Goal: Information Seeking & Learning: Stay updated

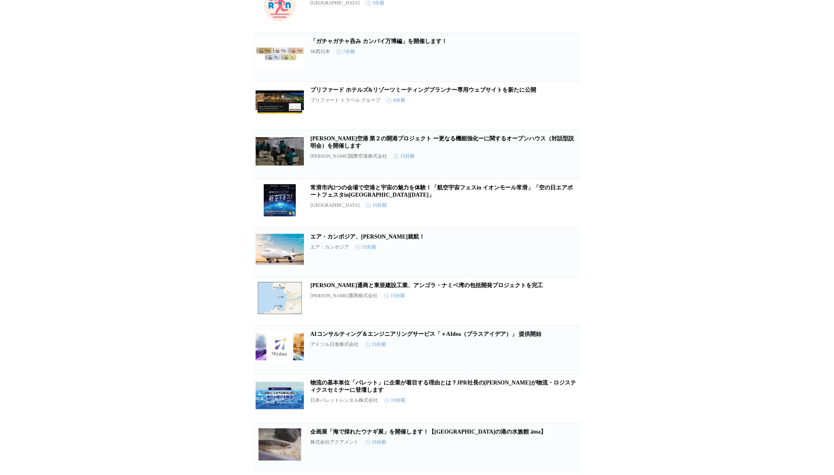
scroll to position [136, 0]
click at [385, 239] on link "エア・カンボジア、[PERSON_NAME]就航！" at bounding box center [367, 236] width 114 height 6
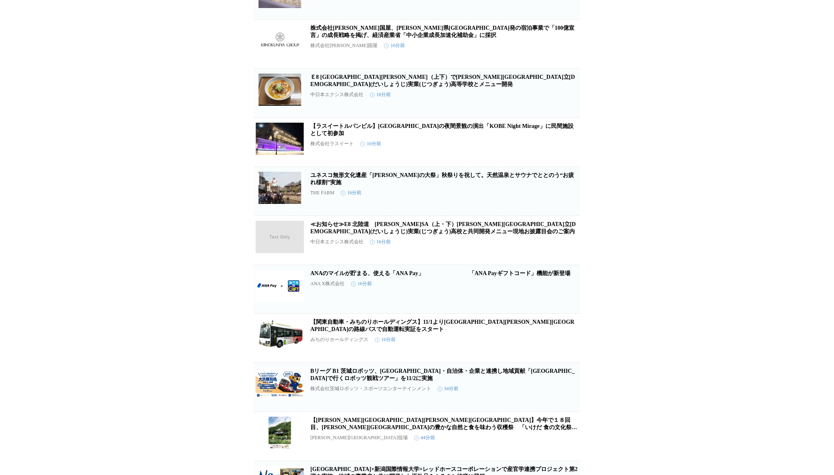
scroll to position [603, 0]
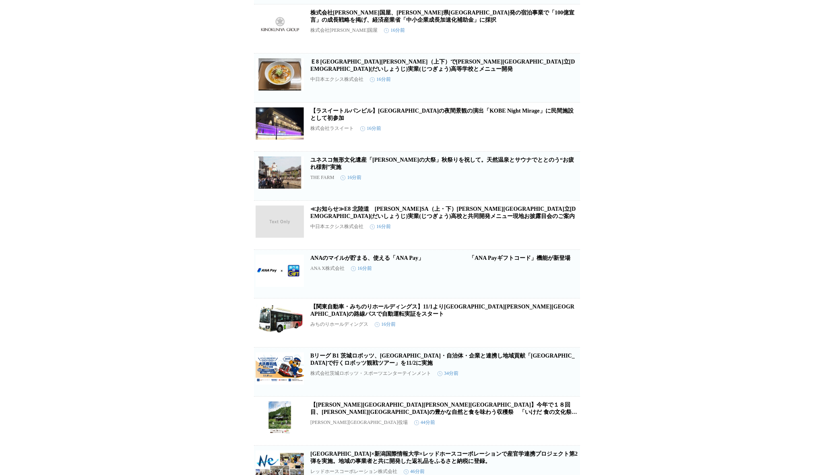
click at [402, 281] on div "ANAのマイルが貯まる、使える「ANA Pay」　　　　　　　　「ANA Payギフトコード」機能が新登場 ANA X株式会社 16分前" at bounding box center [444, 272] width 268 height 34
click at [403, 261] on link "ANAのマイルが貯まる、使える「ANA Pay」　　　　　　　　「ANA Payギフトコード」機能が新登場" at bounding box center [440, 258] width 260 height 6
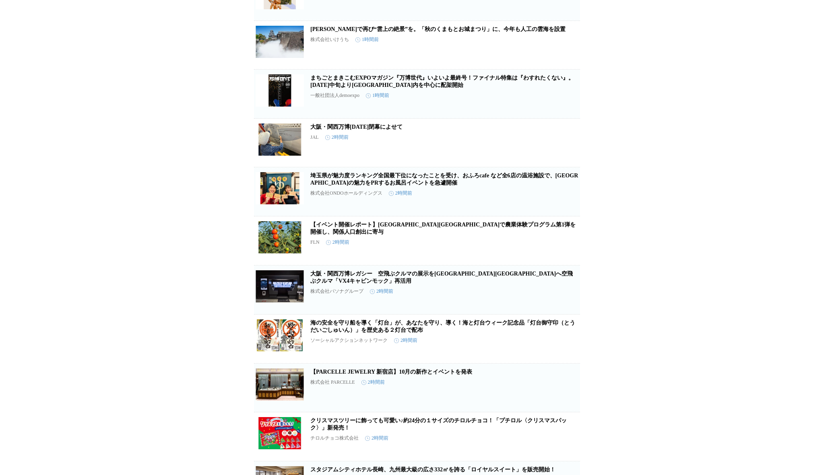
scroll to position [1899, 0]
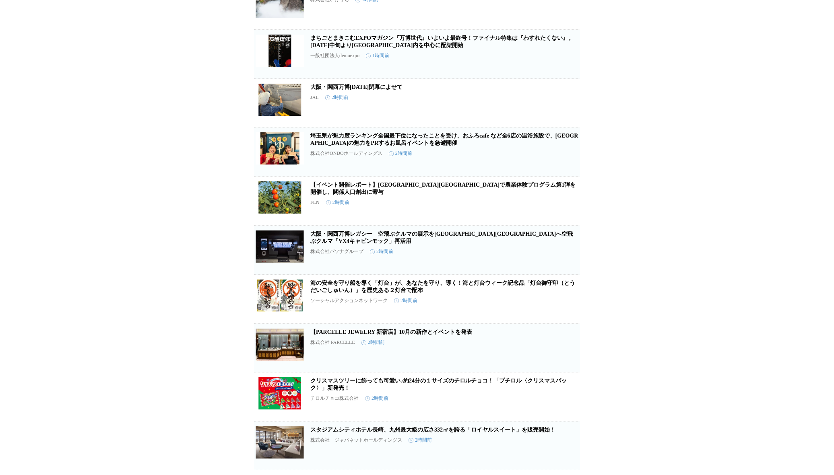
click at [390, 90] on link "大阪・関西万博[DATE]閉幕によせて" at bounding box center [356, 87] width 92 height 6
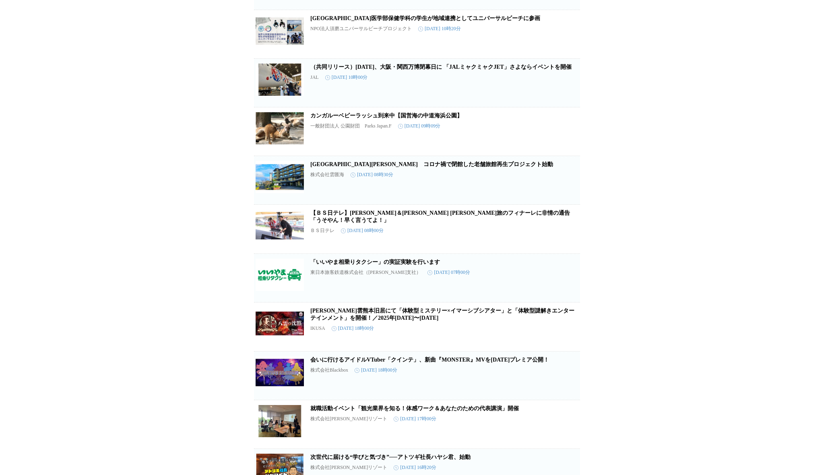
scroll to position [6419, 0]
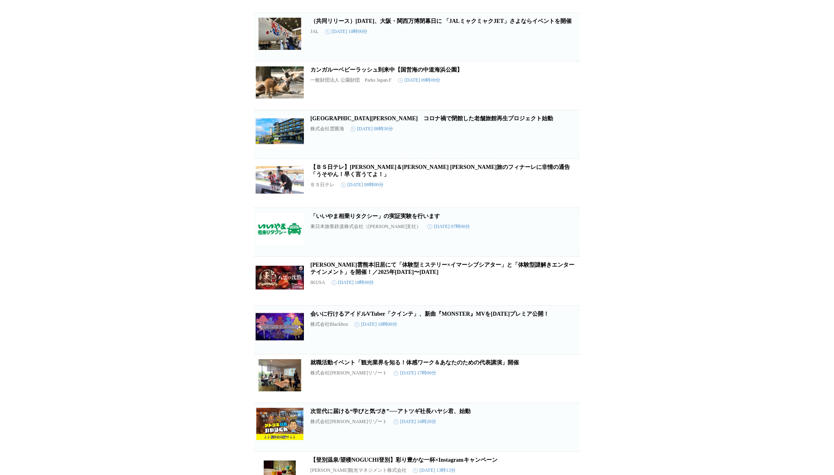
click at [399, 24] on link "（共同リリース）[DATE]、大阪・関西万博閉幕日に 「JALミャクミャクJET」さよならイベントを開催" at bounding box center [440, 21] width 261 height 6
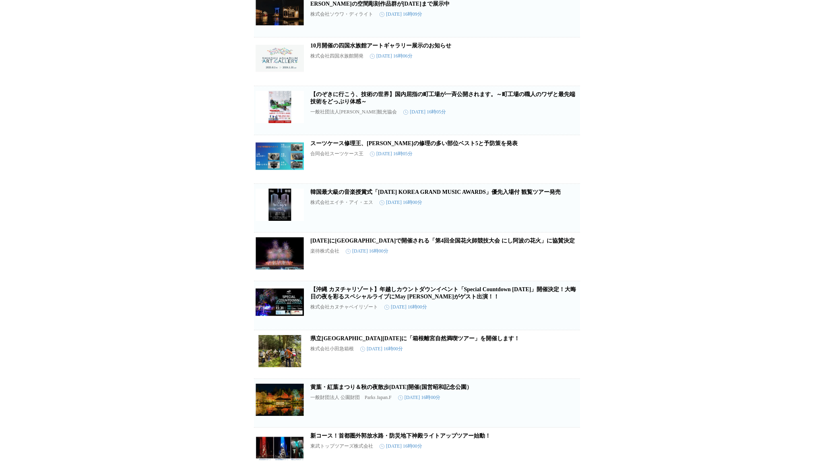
scroll to position [10065, 0]
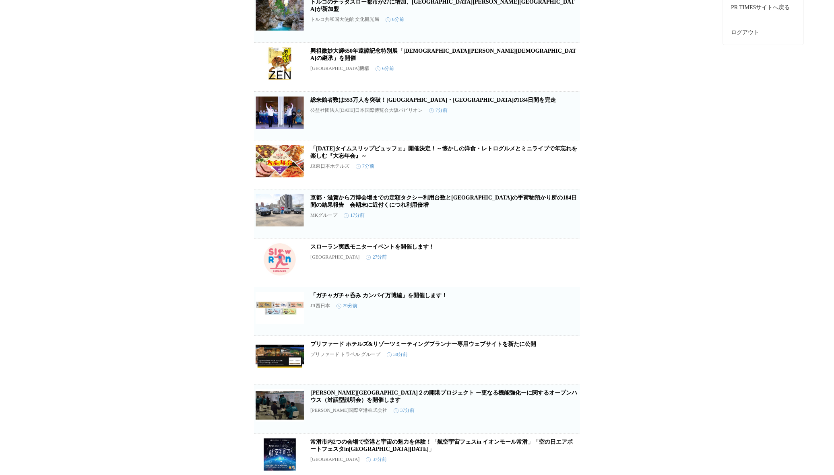
scroll to position [322, 0]
